Goal: Task Accomplishment & Management: Manage account settings

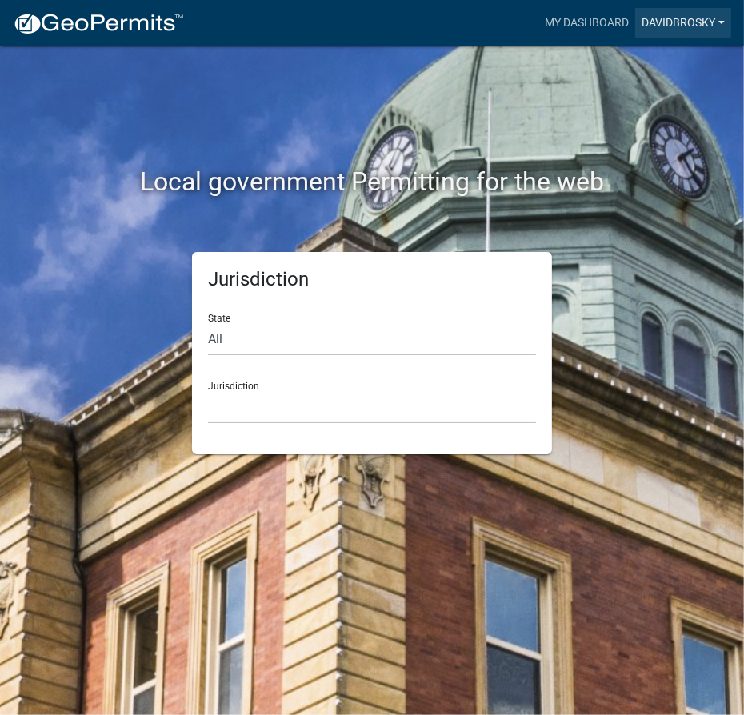
click at [707, 22] on link "davidbrosky" at bounding box center [683, 23] width 96 height 30
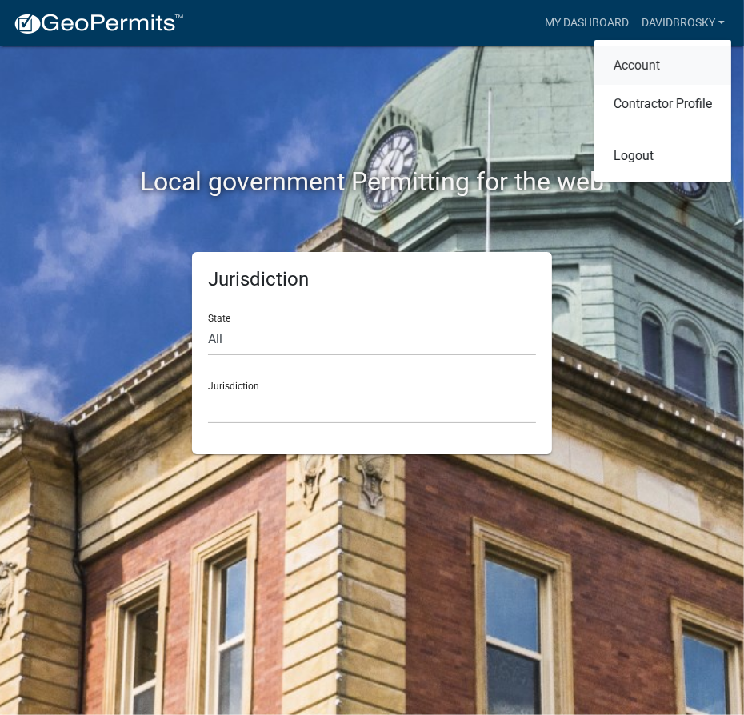
click at [637, 62] on link "Account" at bounding box center [662, 65] width 137 height 38
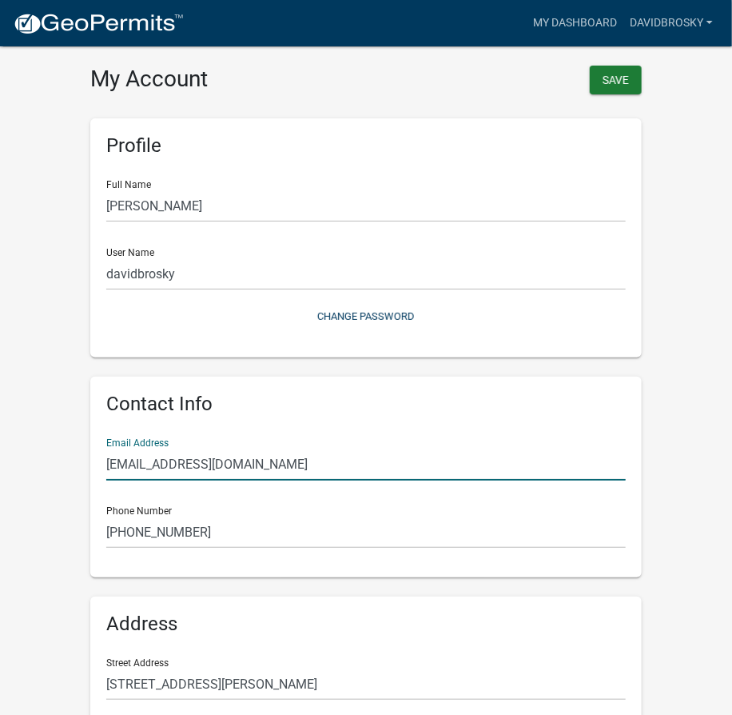
drag, startPoint x: 307, startPoint y: 460, endPoint x: -1, endPoint y: 460, distance: 307.8
click at [0, 460] on html "Internet Explorer does NOT work with GeoPermits. Get a new browser for more sec…" at bounding box center [366, 357] width 732 height 715
type input "[EMAIL_ADDRESS][DOMAIN_NAME]"
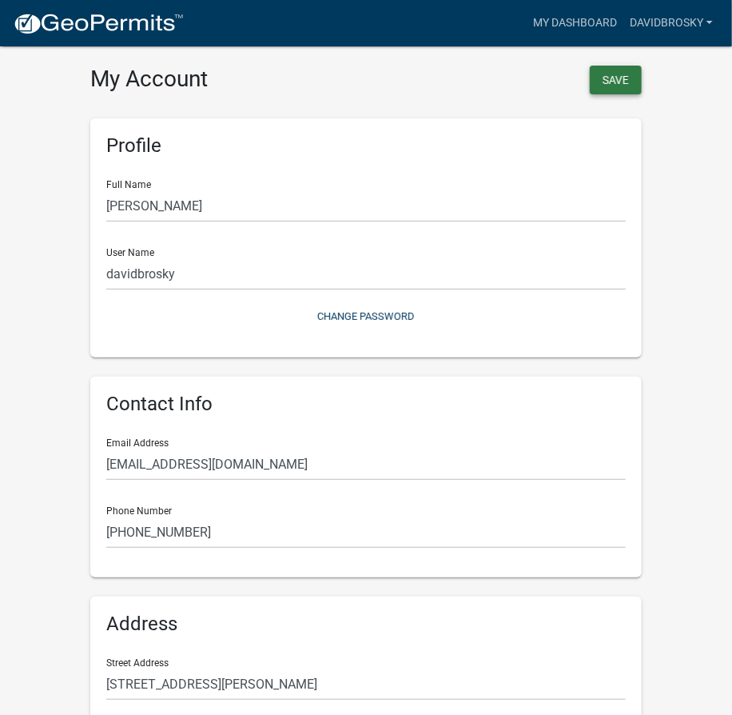
click at [637, 78] on button "Save" at bounding box center [616, 80] width 52 height 29
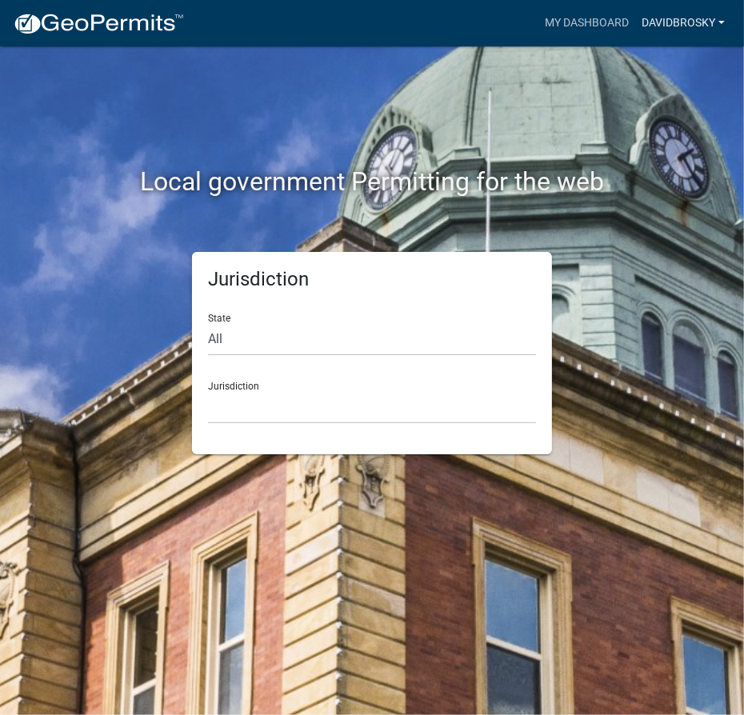
click at [672, 28] on link "davidbrosky" at bounding box center [683, 23] width 96 height 30
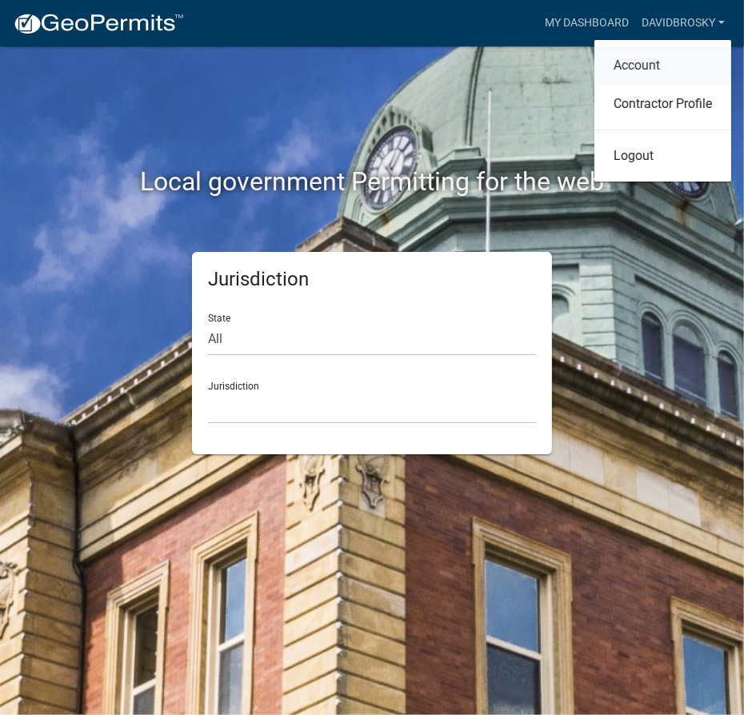
click at [648, 64] on link "Account" at bounding box center [662, 65] width 137 height 38
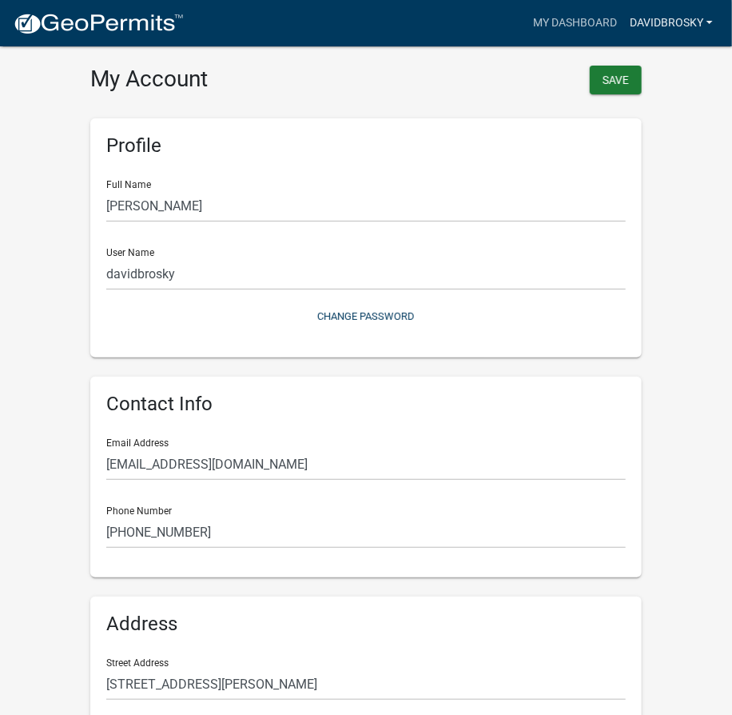
click at [704, 14] on link "davidbrosky" at bounding box center [672, 23] width 96 height 30
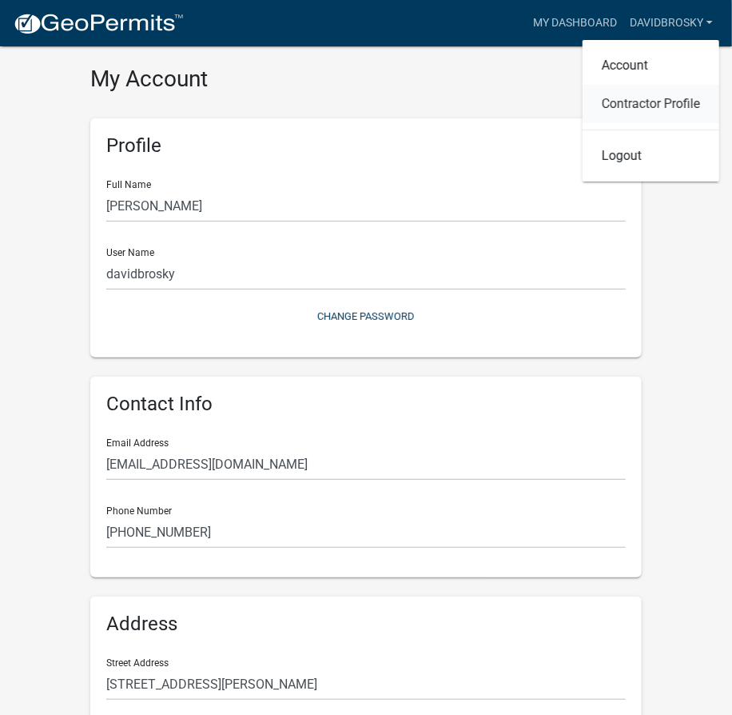
click at [667, 95] on link "Contractor Profile" at bounding box center [651, 104] width 137 height 38
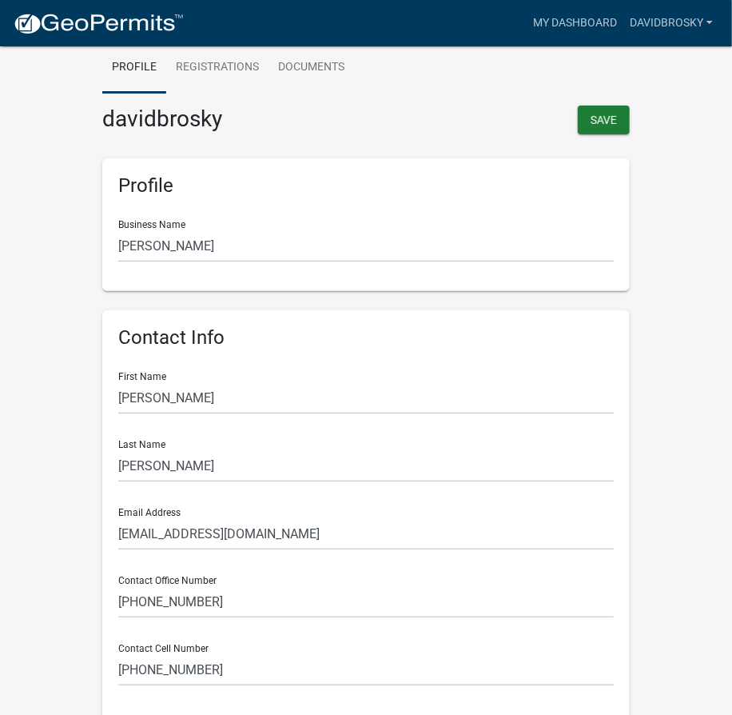
scroll to position [217, 0]
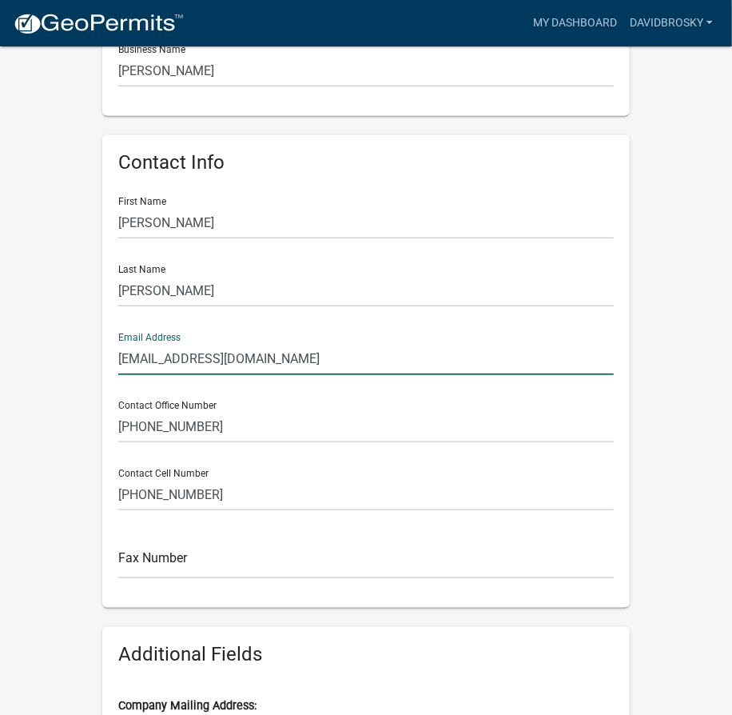
drag, startPoint x: 278, startPoint y: 353, endPoint x: -1, endPoint y: 336, distance: 279.6
click at [0, 336] on html "Internet Explorer does NOT work with GeoPermits. Get a new browser for more sec…" at bounding box center [366, 140] width 732 height 715
type input "[EMAIL_ADDRESS][DOMAIN_NAME]"
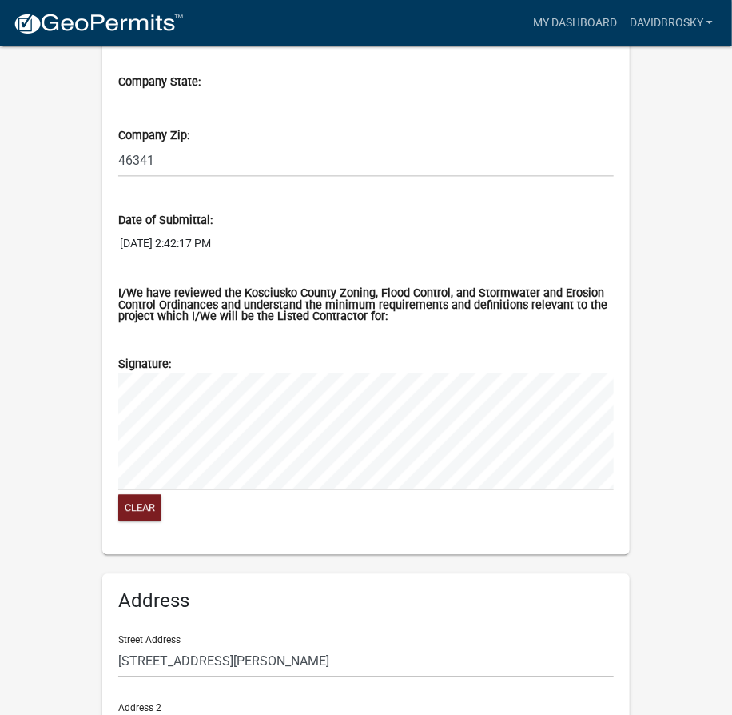
scroll to position [1283, 0]
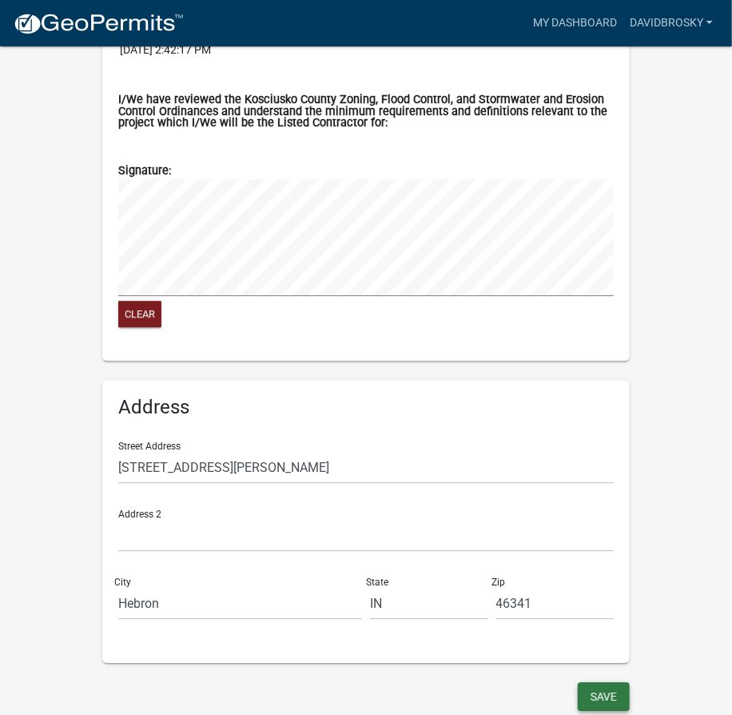
click at [606, 689] on button "Save" at bounding box center [604, 696] width 52 height 29
click at [699, 19] on link "davidbrosky" at bounding box center [672, 23] width 96 height 30
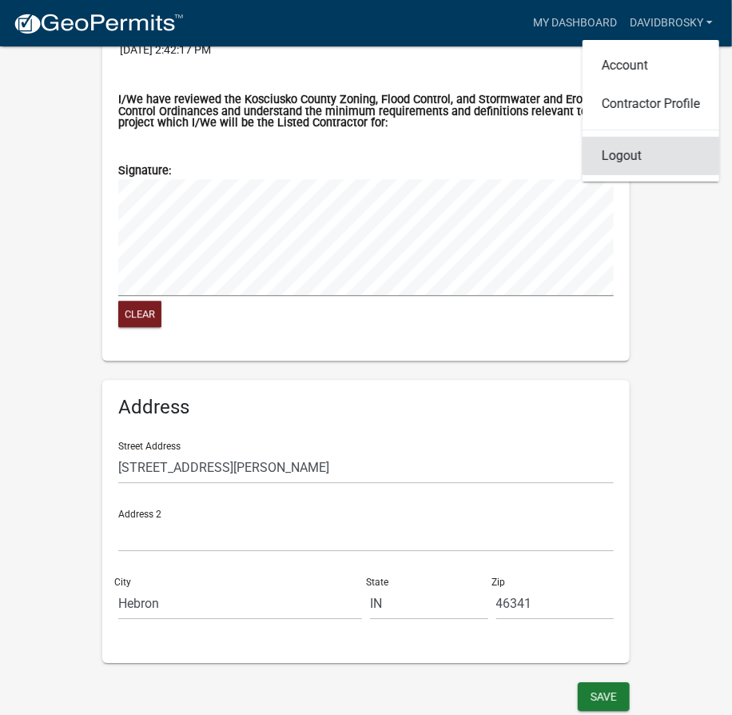
click at [616, 163] on link "Logout" at bounding box center [651, 156] width 137 height 38
